Goal: Task Accomplishment & Management: Manage account settings

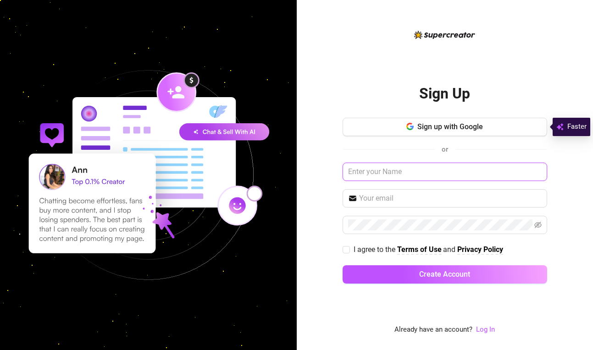
click at [409, 172] on input "text" at bounding box center [445, 172] width 205 height 18
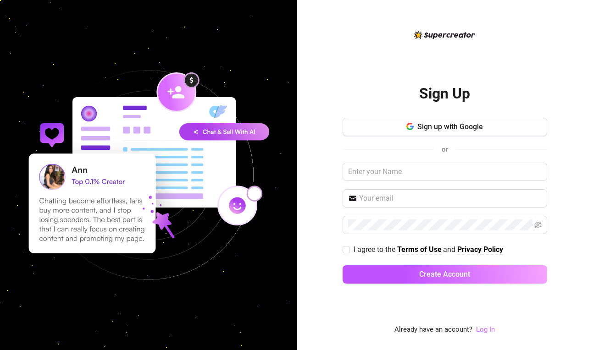
click at [488, 332] on link "Log In" at bounding box center [485, 330] width 19 height 8
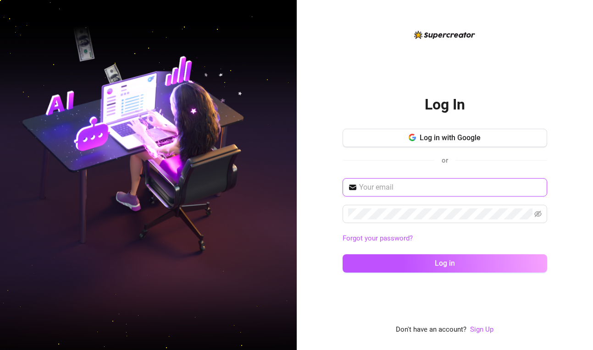
type input "[EMAIL_ADDRESS][DOMAIN_NAME]"
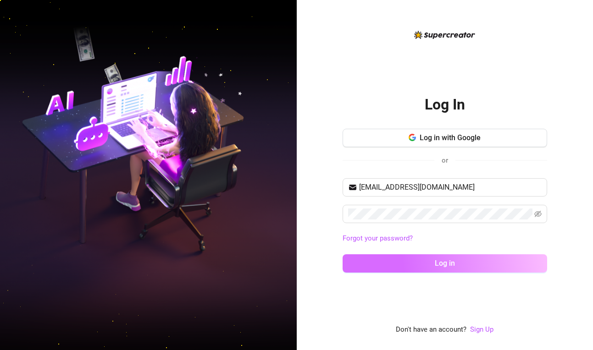
click at [430, 268] on button "Log in" at bounding box center [445, 264] width 205 height 18
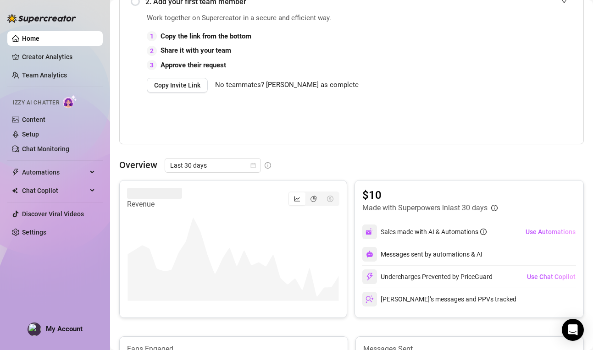
scroll to position [300, 0]
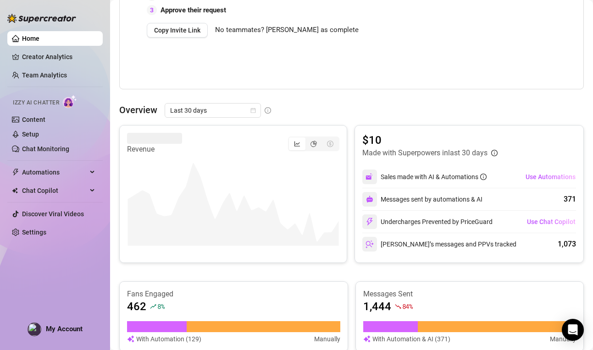
click at [35, 35] on link "Home" at bounding box center [30, 38] width 17 height 7
click at [14, 19] on img at bounding box center [41, 18] width 69 height 9
click at [49, 20] on img at bounding box center [41, 18] width 69 height 9
